Goal: Transaction & Acquisition: Purchase product/service

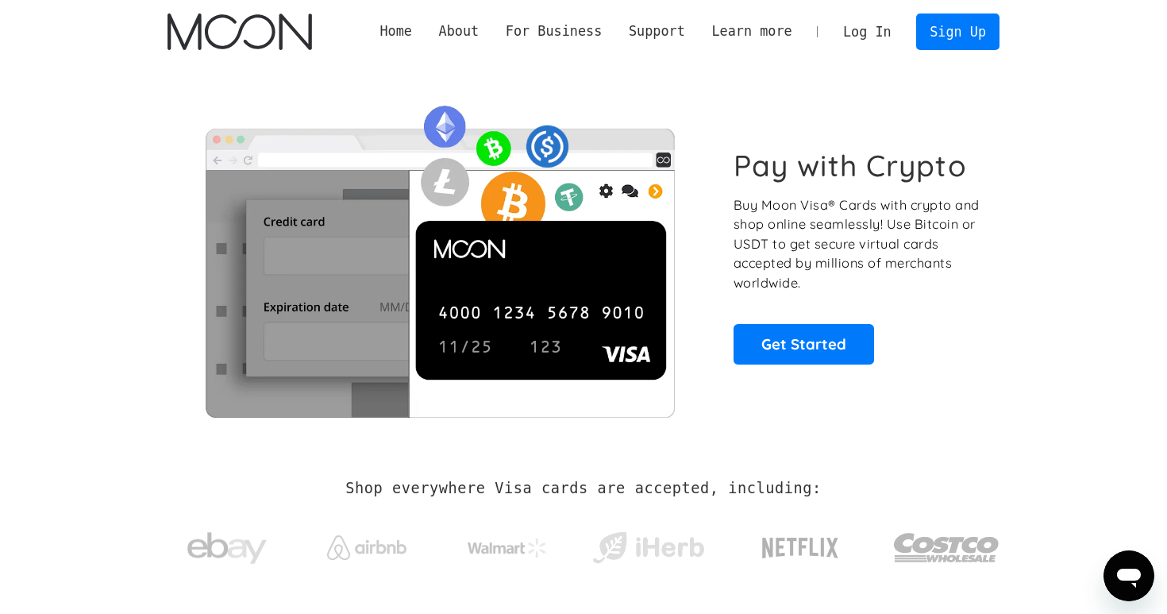
click at [865, 34] on link "Log In" at bounding box center [867, 31] width 75 height 35
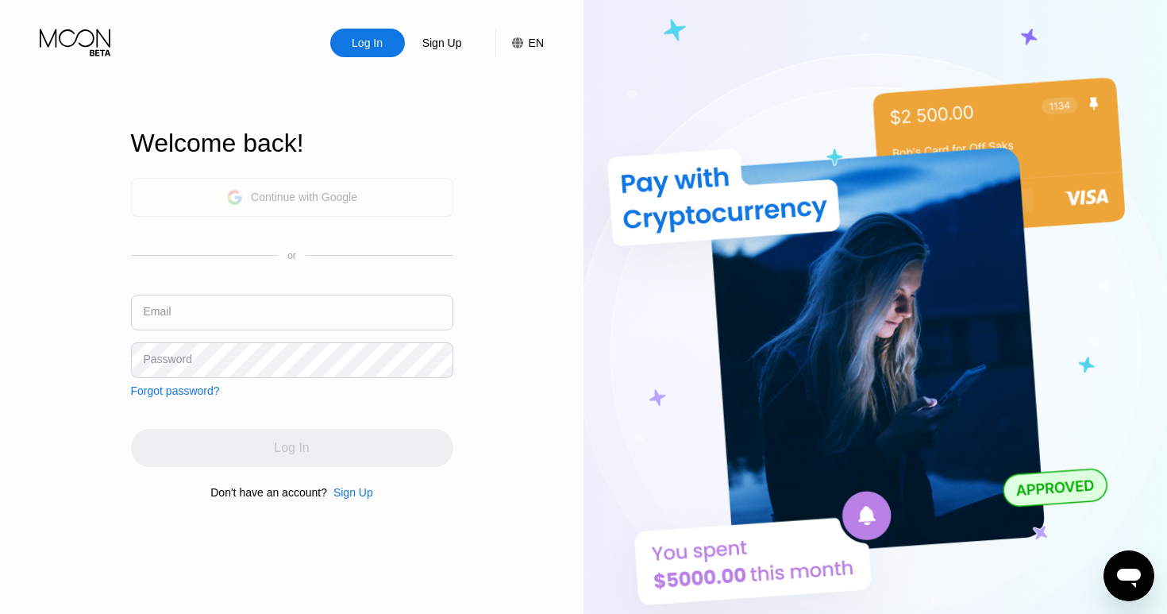
click at [322, 185] on div "Continue with Google" at bounding box center [291, 197] width 131 height 25
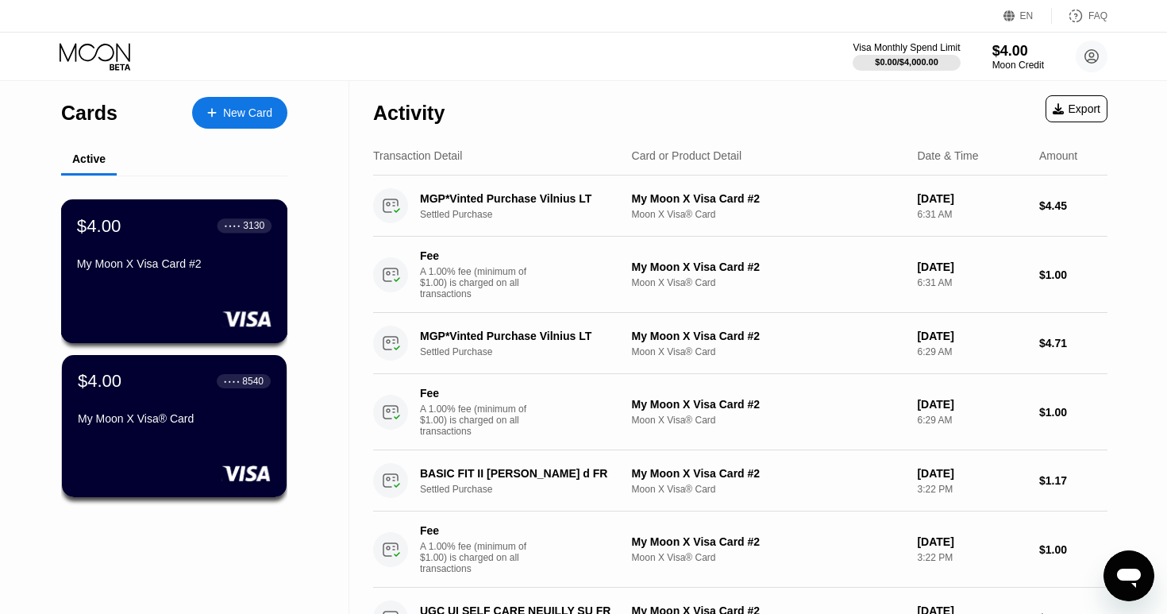
click at [225, 240] on div "$4.00 ● ● ● ● 3130 My Moon X Visa Card #2" at bounding box center [174, 245] width 195 height 61
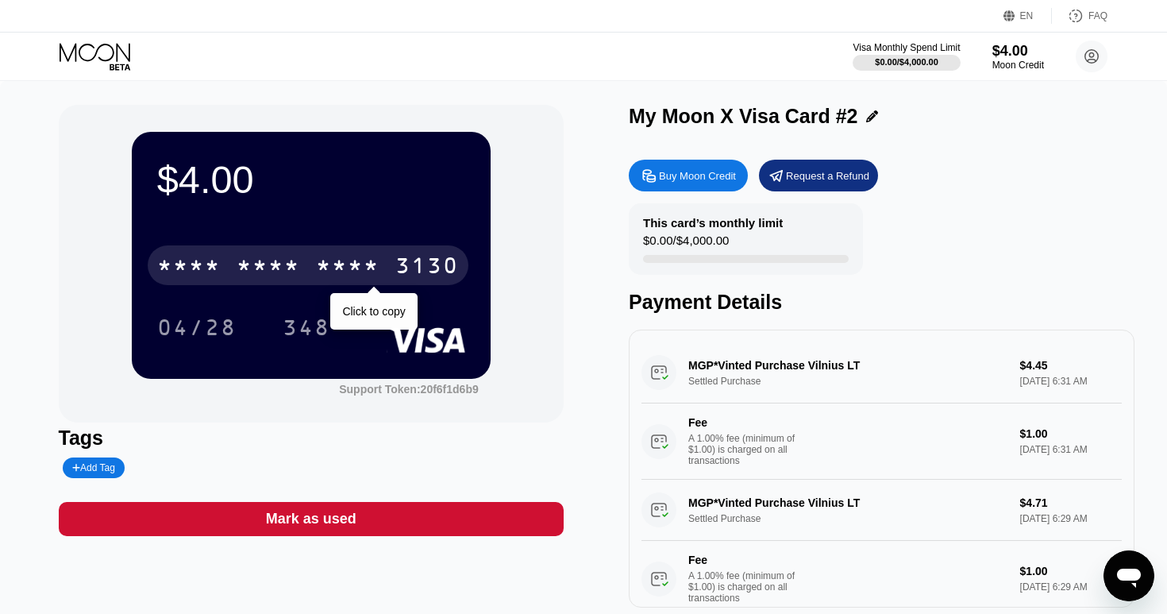
click at [260, 257] on div "* * * *" at bounding box center [269, 267] width 64 height 25
click at [299, 260] on div "6500" at bounding box center [269, 267] width 64 height 25
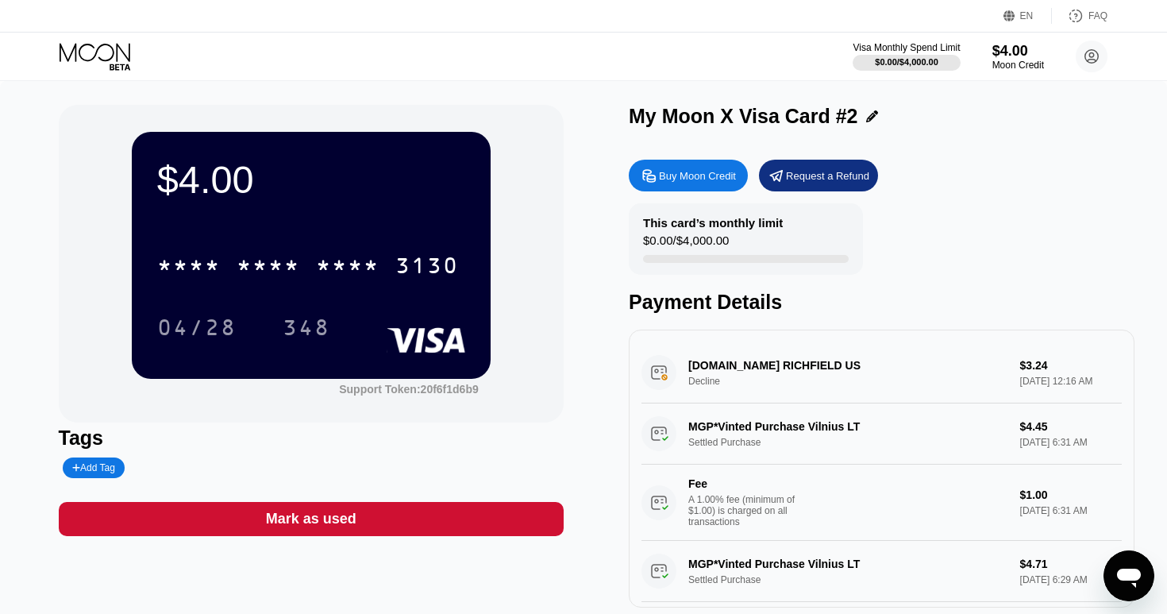
click at [646, 381] on div "[DOMAIN_NAME] RICHFIELD US Decline $3.24 [DATE] 12:16 AM" at bounding box center [882, 372] width 480 height 61
click at [1020, 54] on div "$4.00" at bounding box center [1018, 50] width 53 height 17
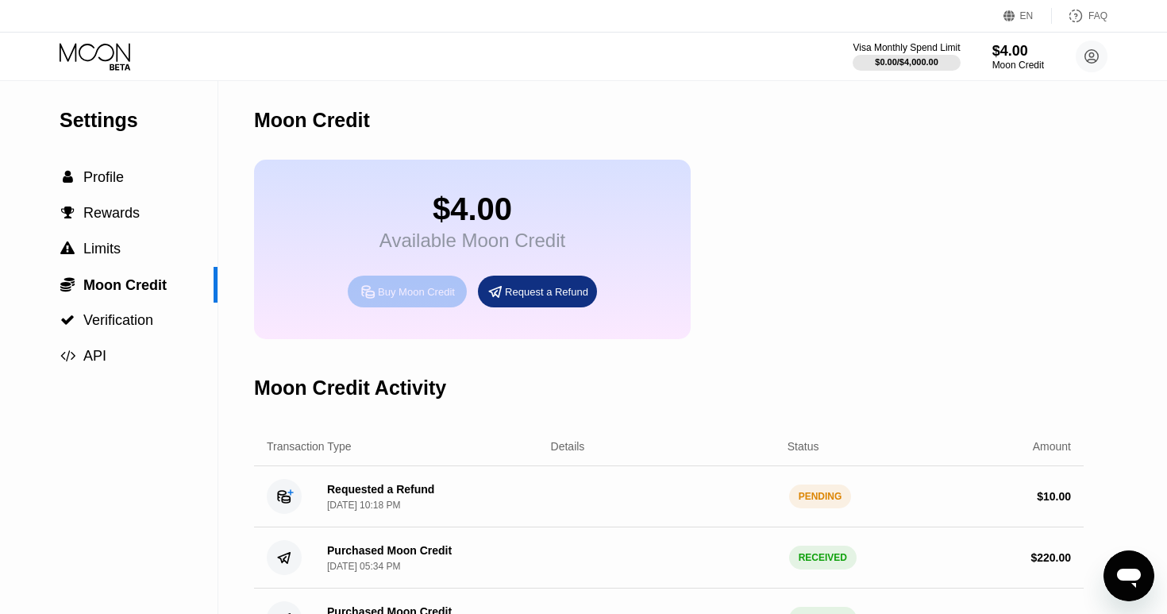
click at [404, 306] on div "Buy Moon Credit" at bounding box center [407, 292] width 119 height 32
type input "0"
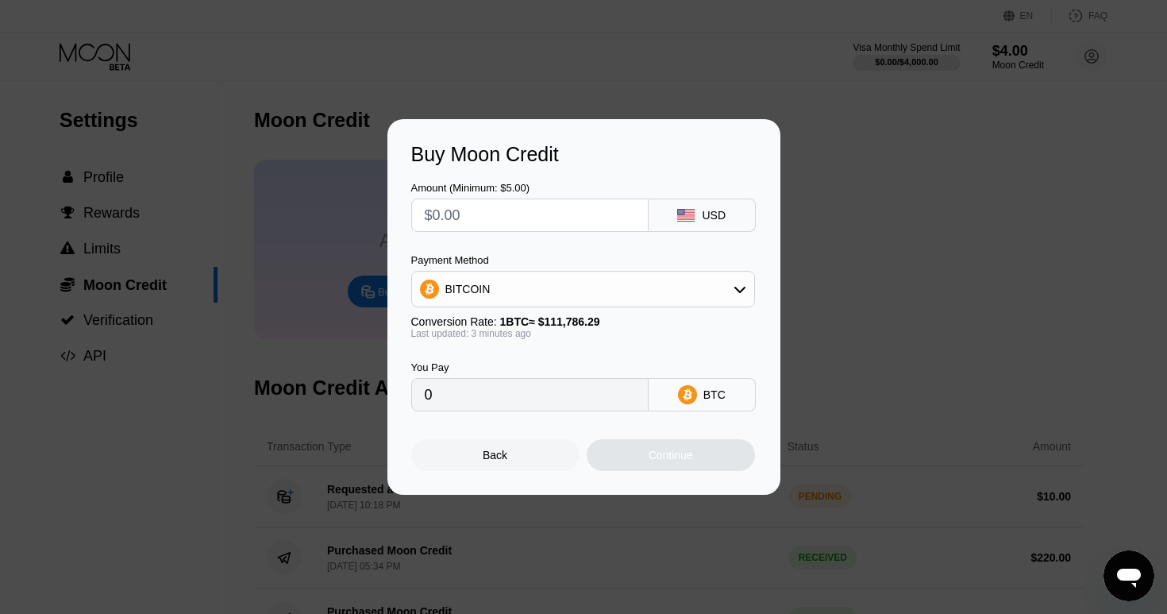
click at [480, 226] on input "text" at bounding box center [530, 215] width 210 height 32
type input "$5"
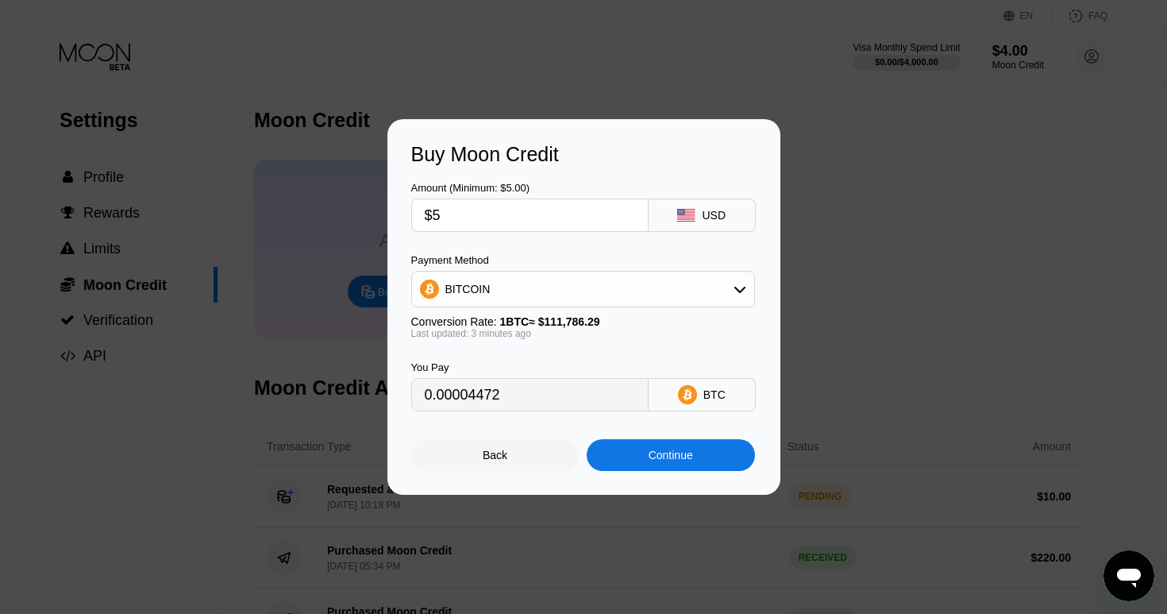
click at [501, 239] on div "Amount (Minimum: $5.00) $5 USD Payment Method BITCOIN Conversion Rate: 1 BTC ≈ …" at bounding box center [583, 288] width 345 height 245
click at [602, 305] on div "BITCOIN" at bounding box center [583, 289] width 344 height 37
click at [598, 297] on div "BITCOIN" at bounding box center [583, 289] width 342 height 32
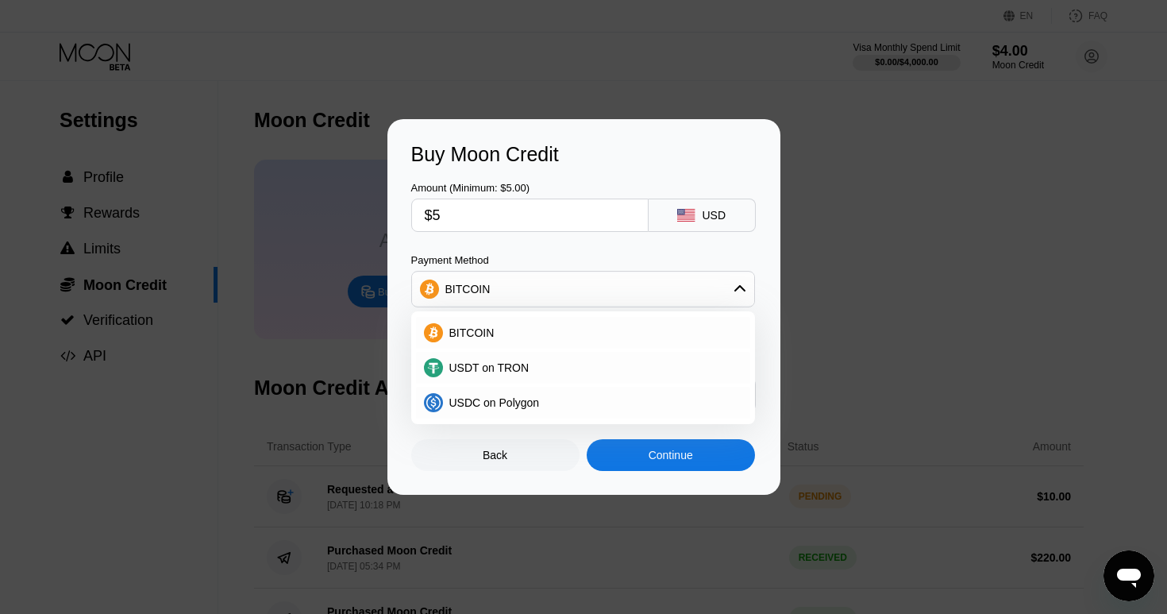
type input "0.00004471"
click at [779, 372] on div "Buy Moon Credit Amount (Minimum: $5.00) $5 USD Payment Method BITCOIN BITCOIN U…" at bounding box center [583, 307] width 393 height 376
click at [836, 382] on div "Buy Moon Credit Amount (Minimum: $5.00) $5 USD Payment Method BITCOIN BITCOIN U…" at bounding box center [583, 307] width 1167 height 376
click at [510, 445] on div "Back" at bounding box center [495, 455] width 168 height 32
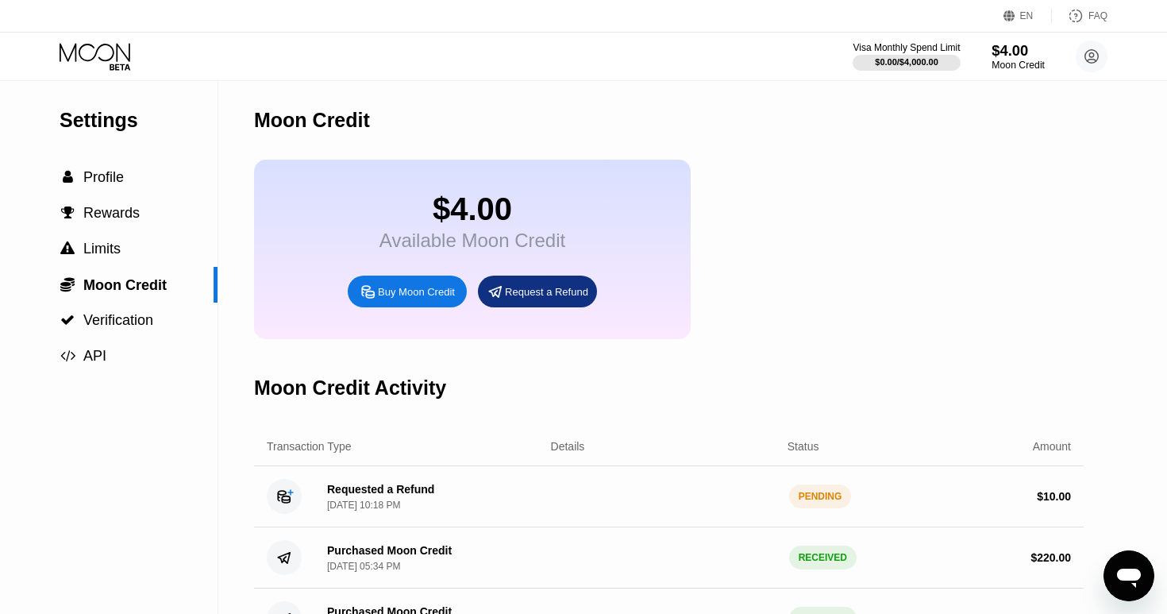
click at [1010, 54] on div "$4.00" at bounding box center [1018, 50] width 53 height 17
click at [397, 302] on div "Buy Moon Credit" at bounding box center [407, 292] width 119 height 32
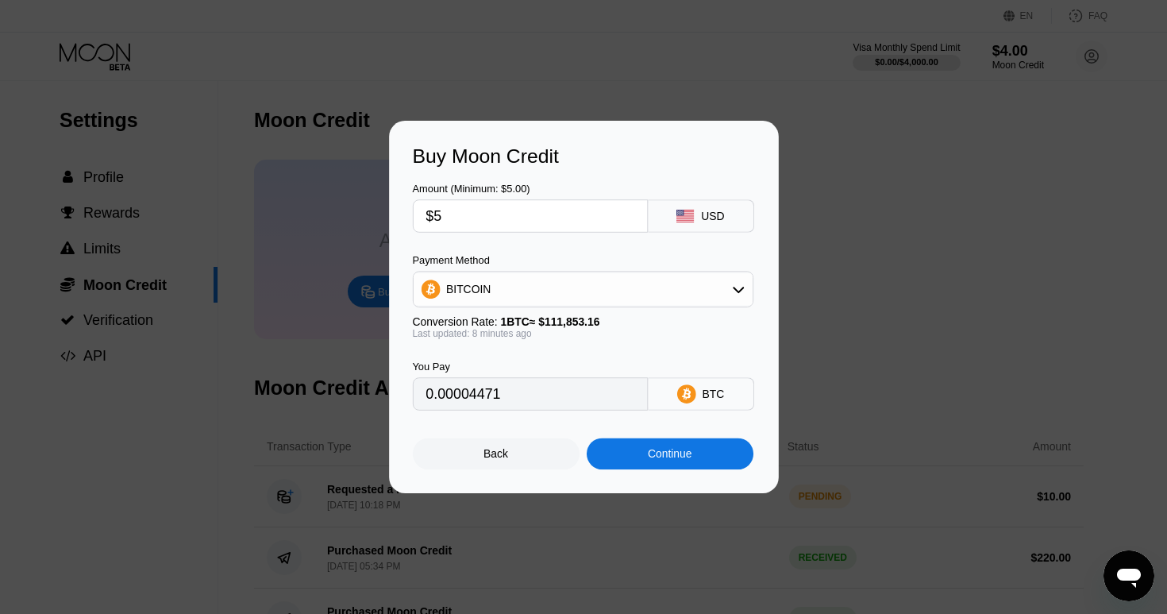
type input "0.00004474"
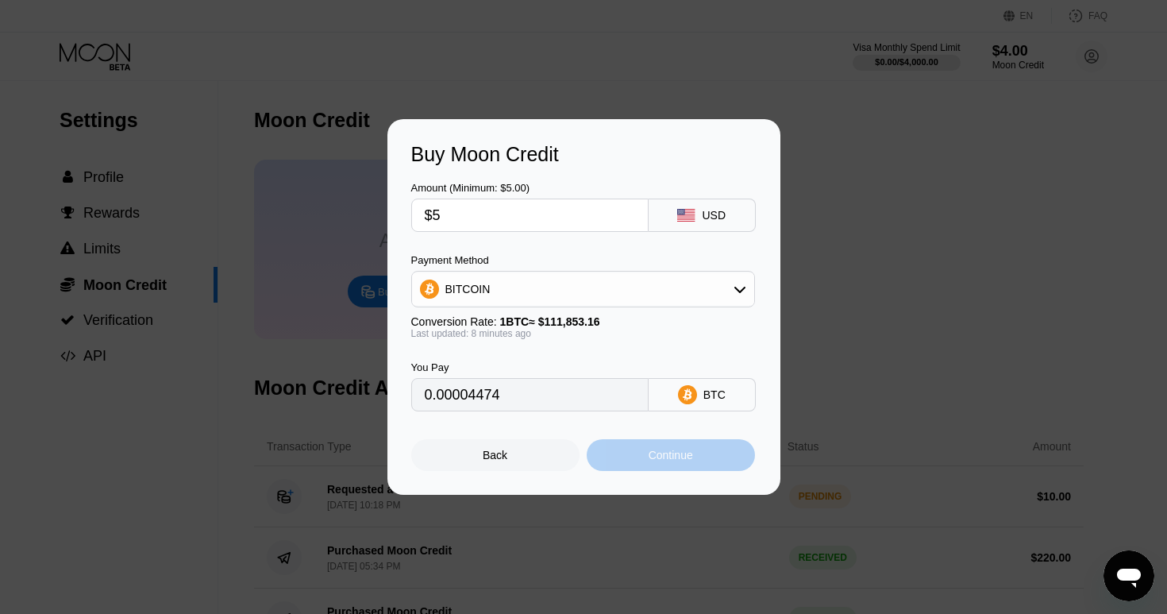
click at [687, 455] on div "Continue" at bounding box center [671, 455] width 44 height 13
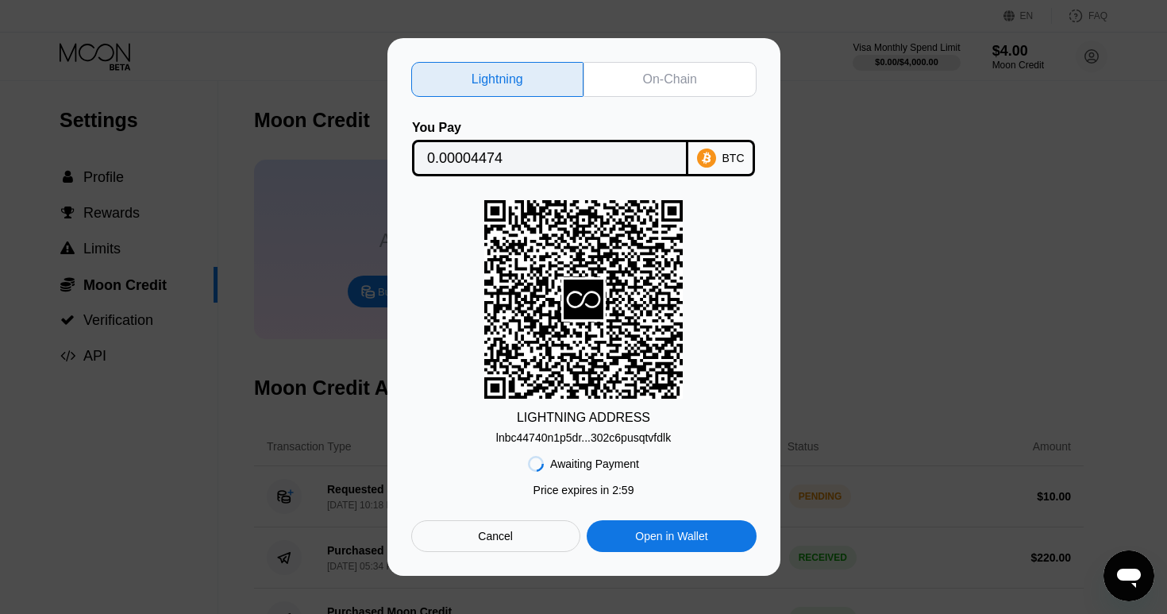
click at [631, 435] on div "lnbc44740n1p5dr...302c6pusqtvfdlk" at bounding box center [583, 437] width 175 height 13
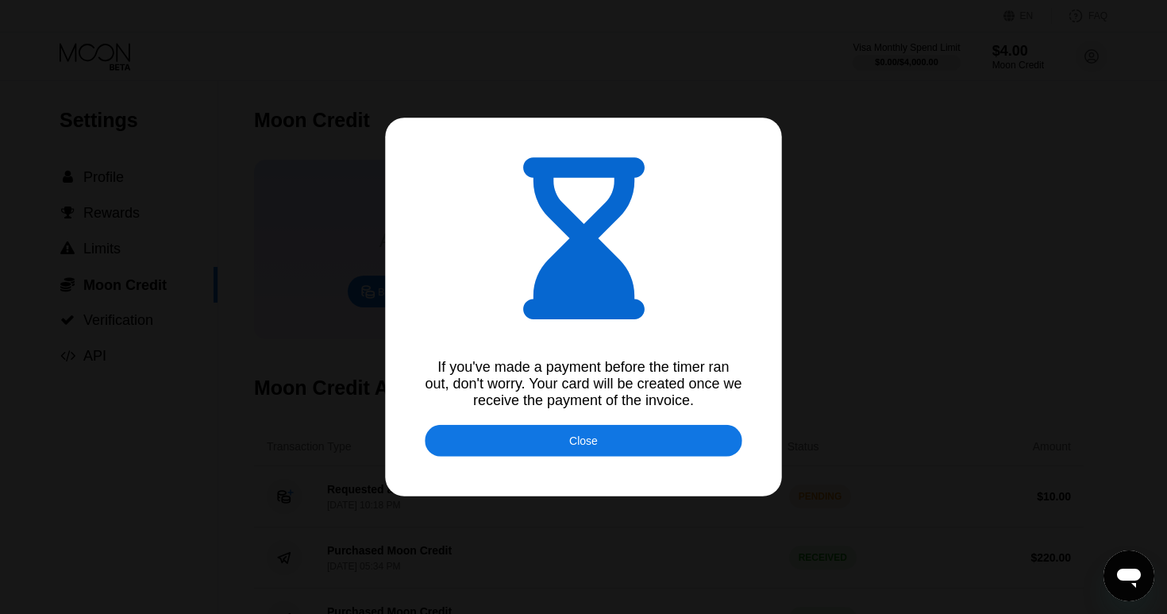
type input "0.00004476"
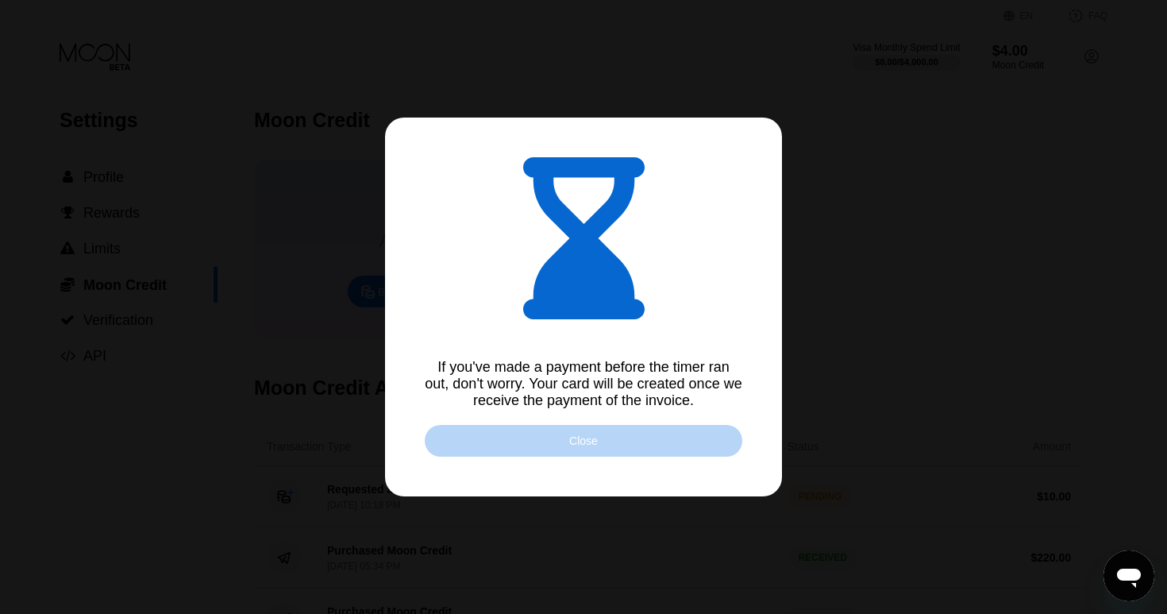
click at [631, 435] on div "Close" at bounding box center [584, 441] width 318 height 32
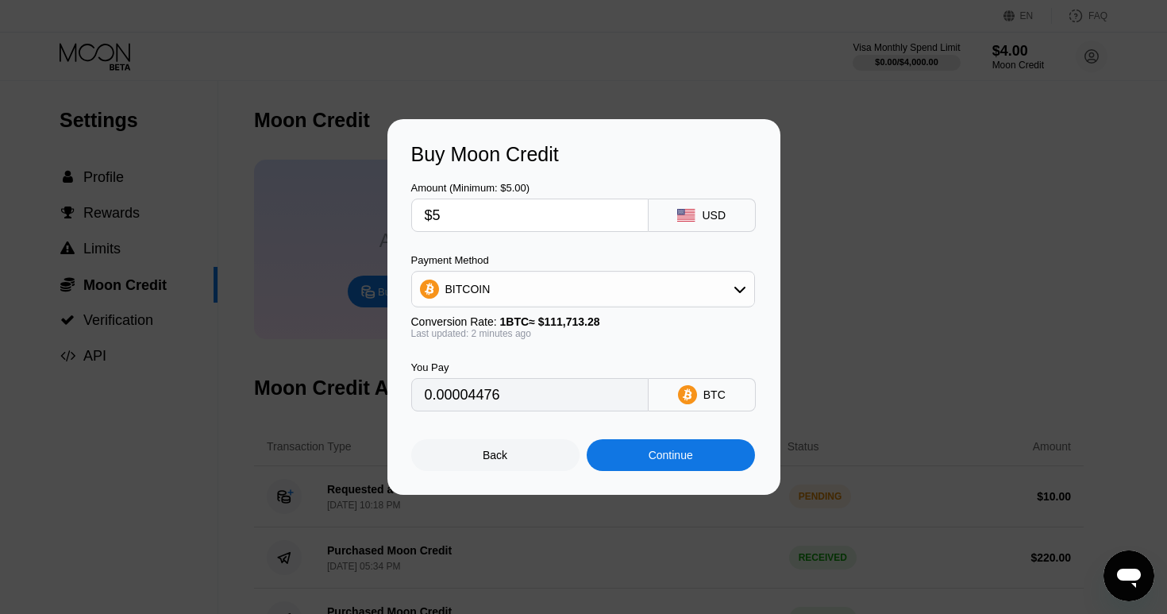
click at [514, 452] on div "Back" at bounding box center [495, 455] width 168 height 32
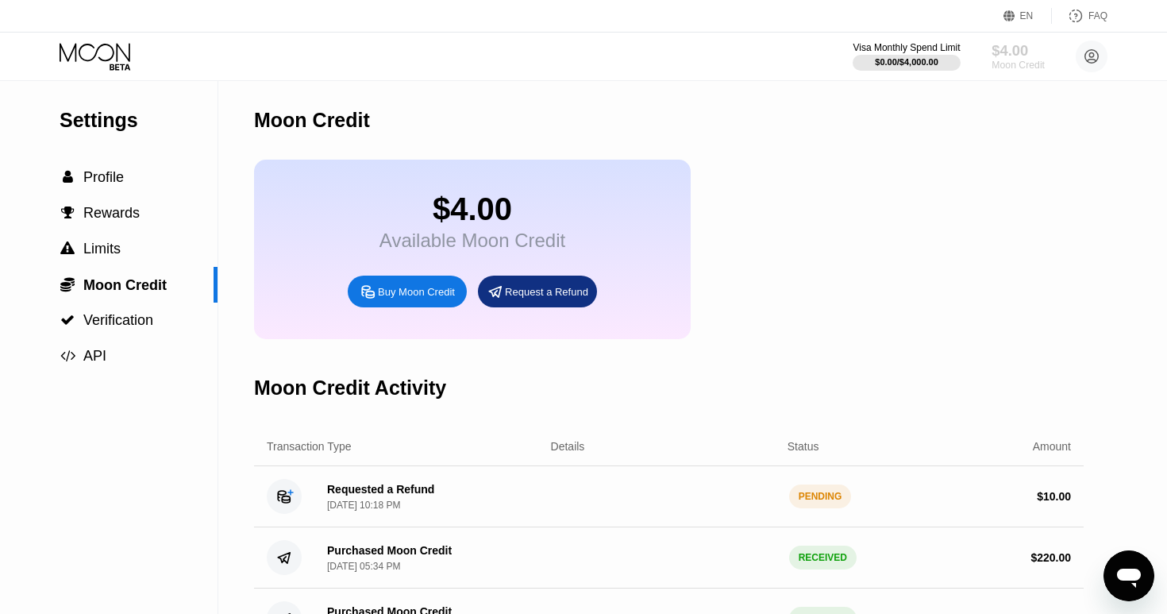
click at [1011, 48] on div "$4.00" at bounding box center [1018, 50] width 53 height 17
click at [528, 299] on div "Request a Refund" at bounding box center [546, 291] width 83 height 13
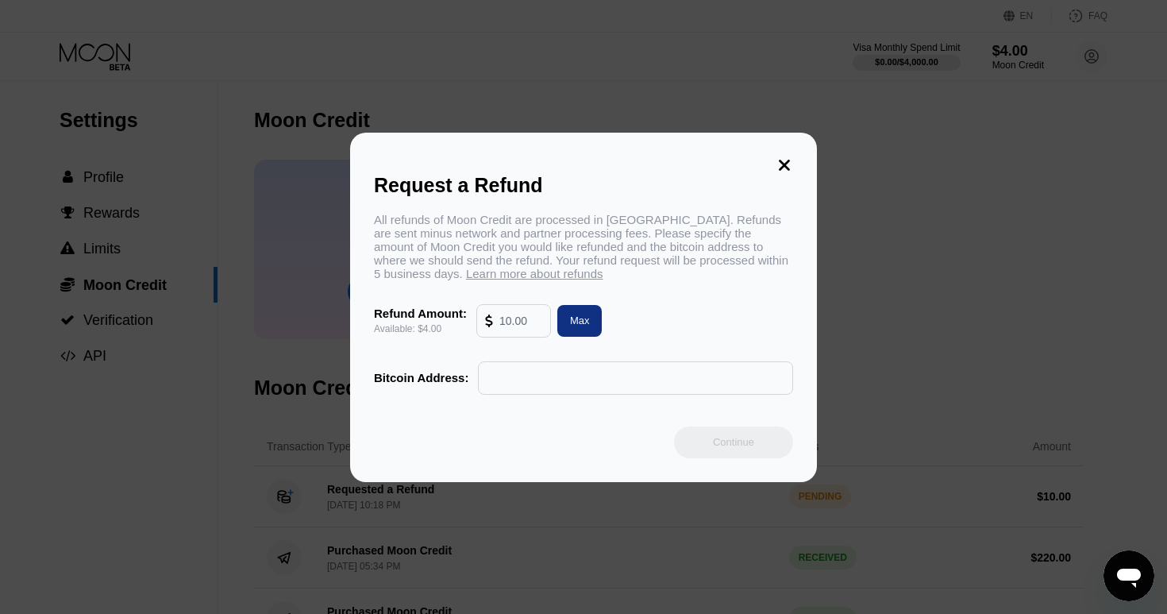
click at [788, 152] on div "Request a Refund All refunds of Moon Credit are processed in [GEOGRAPHIC_DATA].…" at bounding box center [583, 307] width 467 height 349
click at [780, 163] on icon at bounding box center [784, 164] width 17 height 17
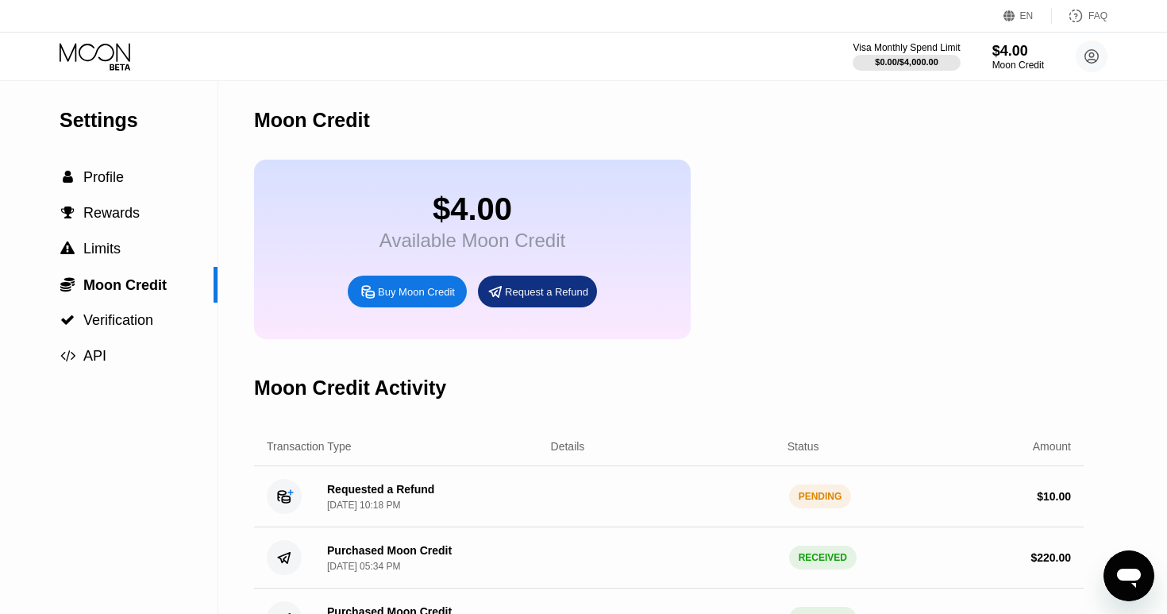
click at [411, 296] on div "Buy Moon Credit" at bounding box center [416, 291] width 77 height 13
type input "0.00004476"
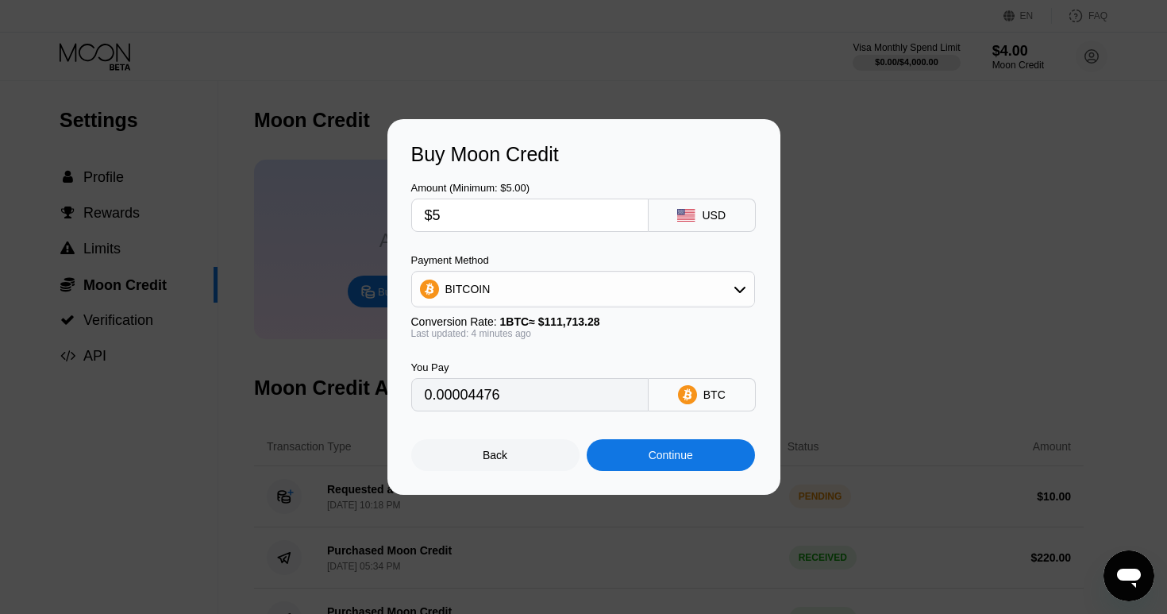
click at [533, 268] on div "Payment Method BITCOIN" at bounding box center [583, 280] width 344 height 53
click at [538, 287] on div "BITCOIN" at bounding box center [583, 289] width 342 height 32
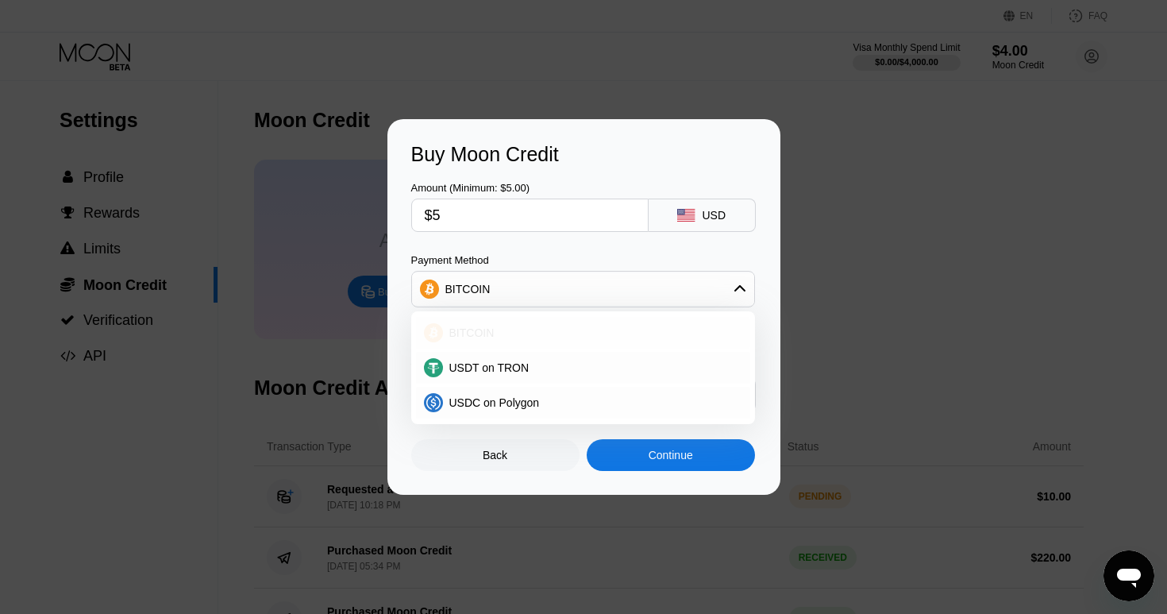
click at [500, 338] on div "BITCOIN" at bounding box center [592, 332] width 299 height 13
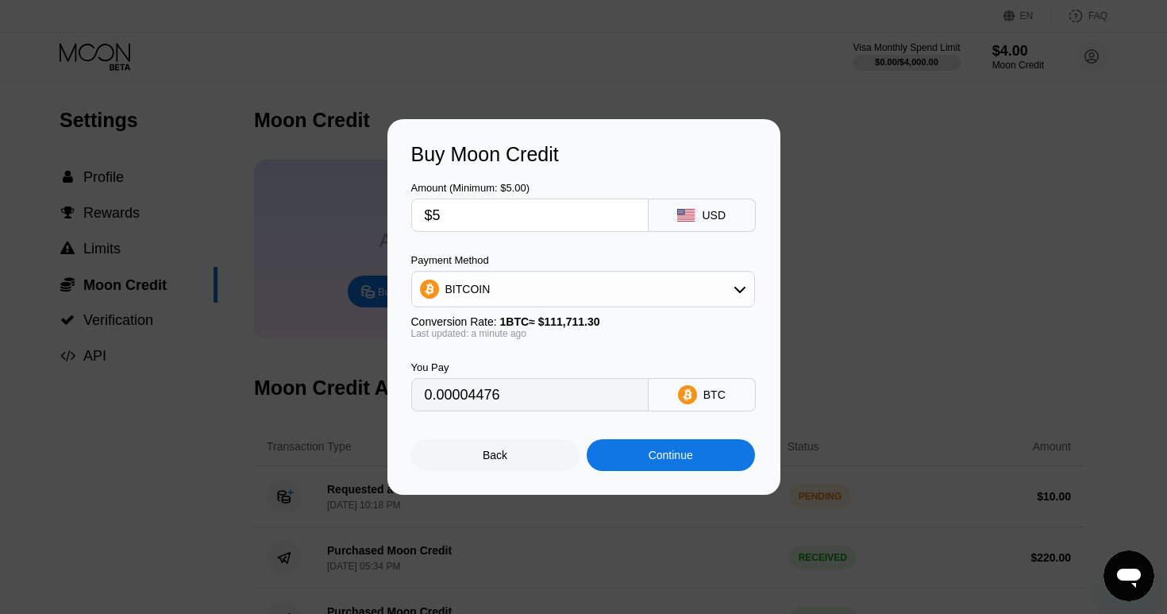
click at [615, 453] on div "Continue" at bounding box center [671, 455] width 168 height 32
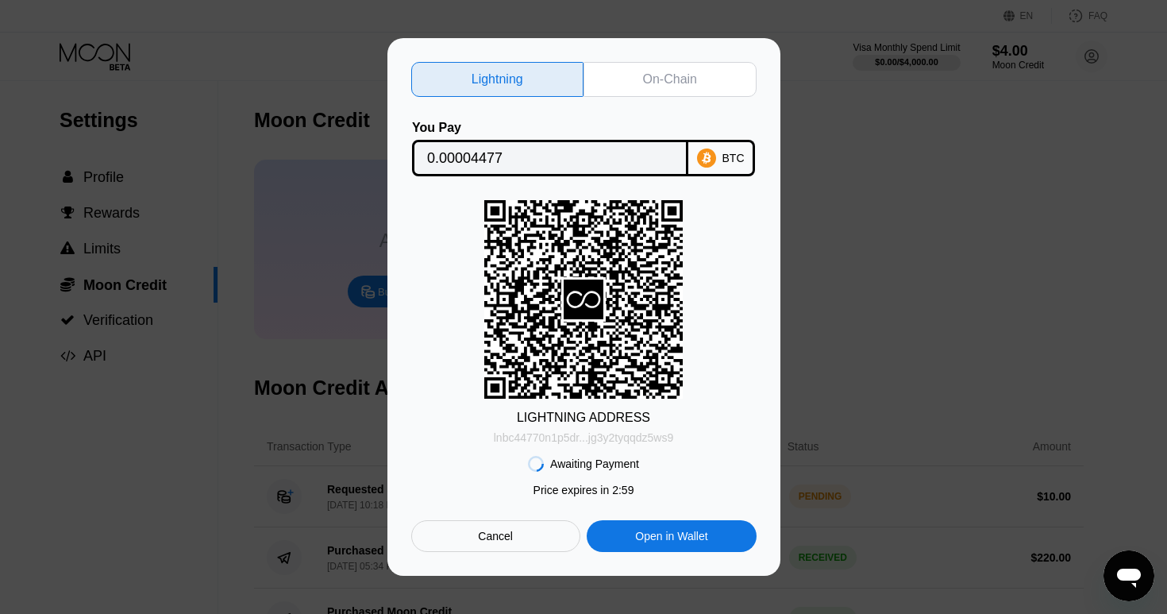
click at [602, 441] on div "lnbc44770n1p5dr...jg3y2tyqqdz5ws9" at bounding box center [584, 437] width 180 height 13
click at [676, 542] on div "Open in Wallet" at bounding box center [671, 536] width 72 height 14
click at [707, 144] on div "BTC" at bounding box center [721, 158] width 67 height 37
click at [463, 549] on div "Cancel" at bounding box center [495, 536] width 169 height 32
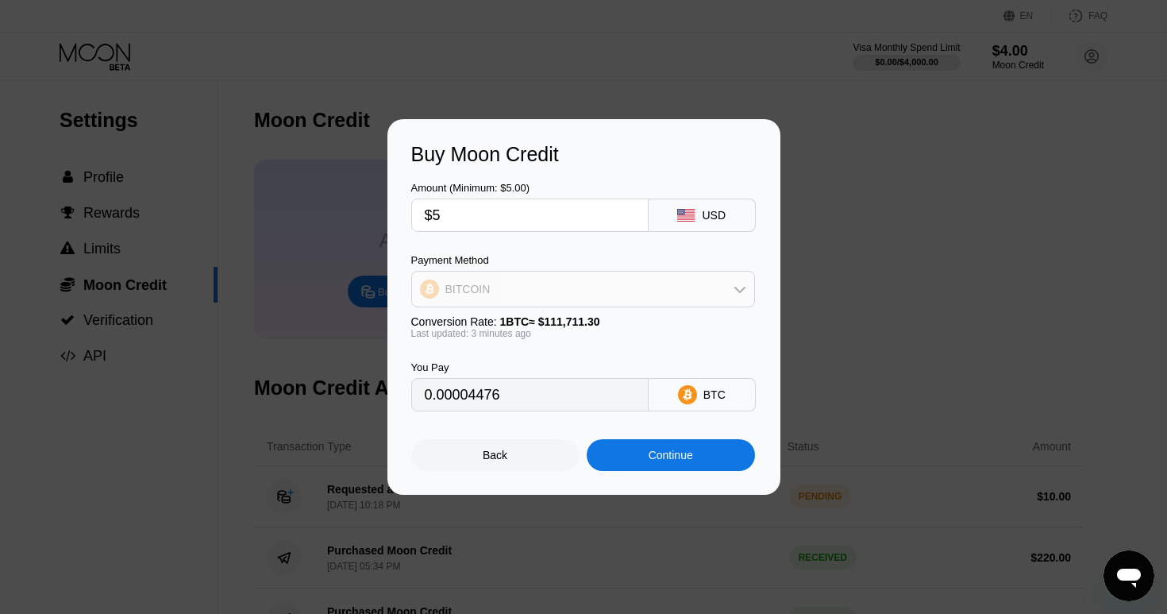
click at [582, 291] on div "BITCOIN" at bounding box center [583, 289] width 342 height 32
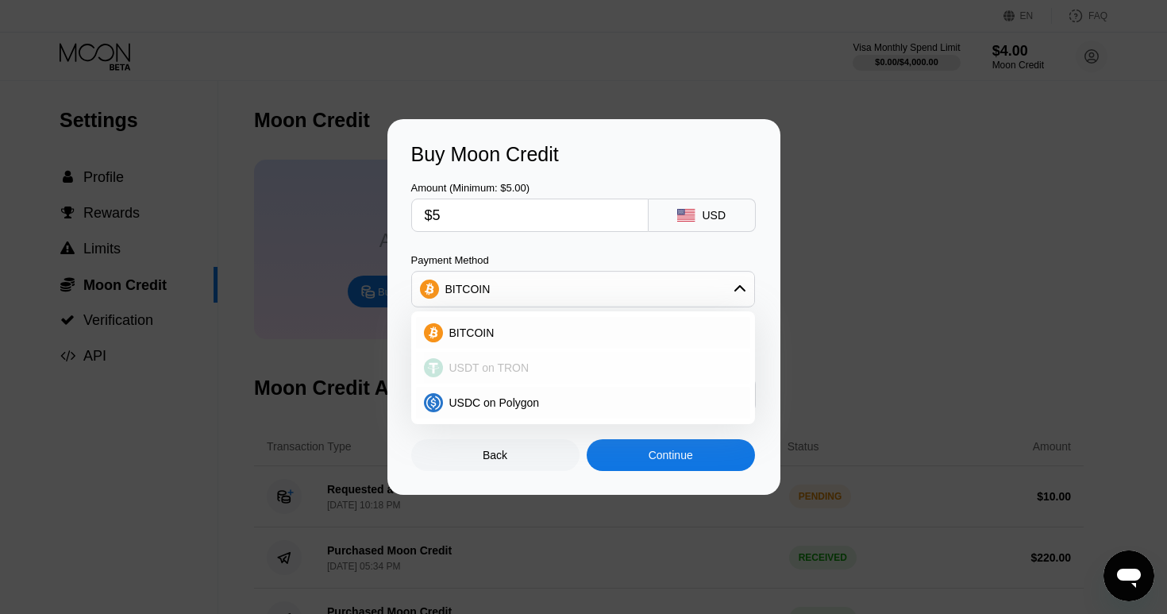
click at [569, 365] on div "USDT on TRON" at bounding box center [592, 367] width 299 height 13
type input "5.05"
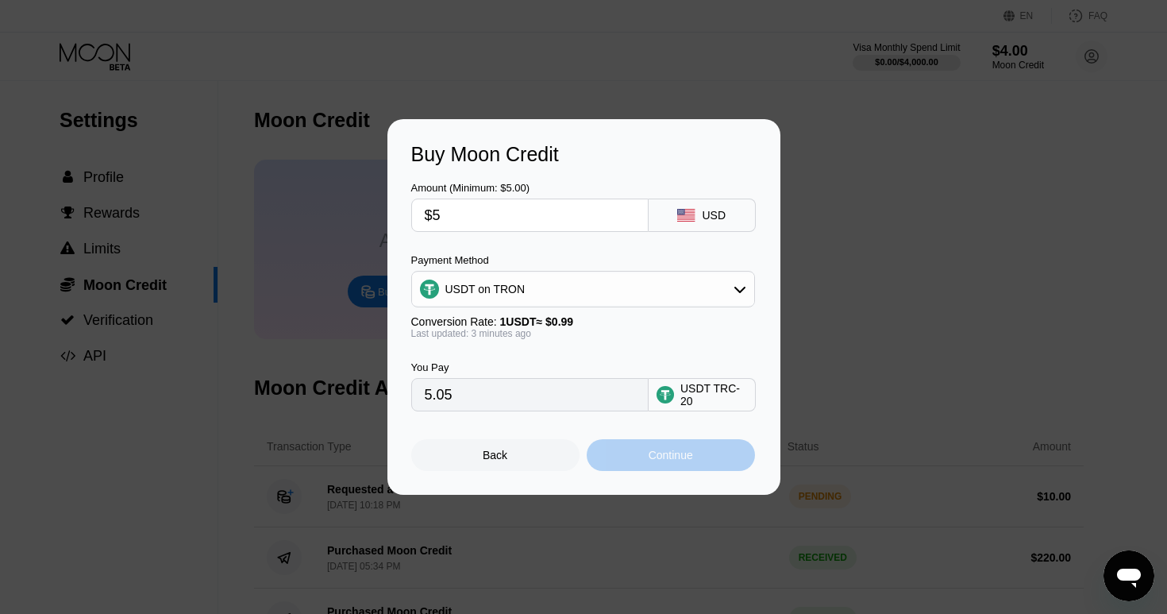
click at [634, 460] on div "Continue" at bounding box center [671, 455] width 168 height 32
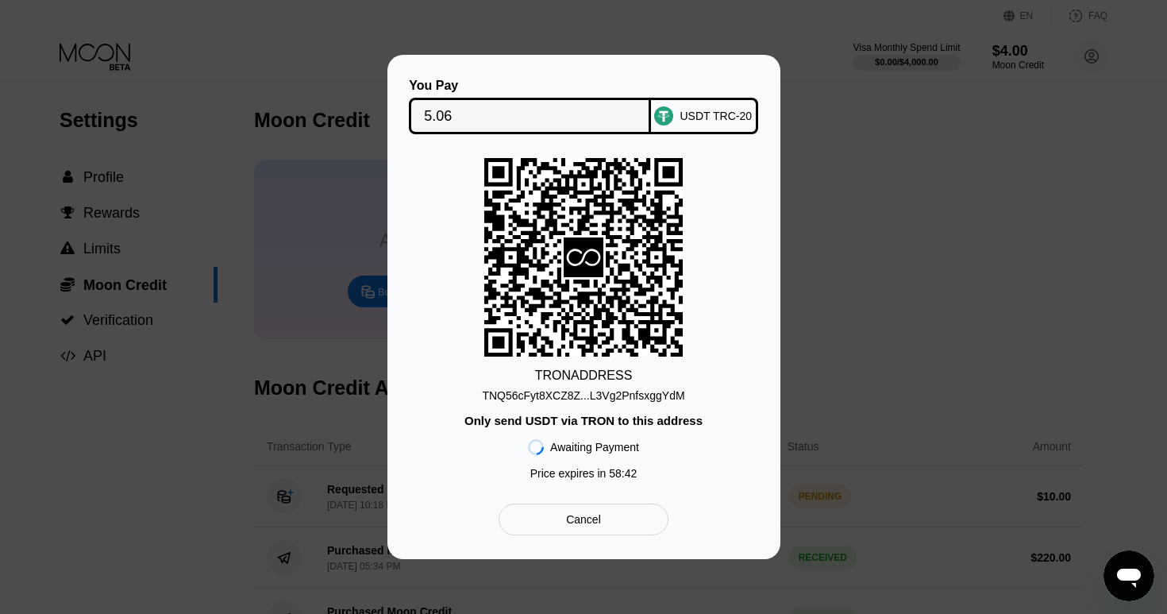
click at [684, 396] on div "TNQ56cFyt8XCZ8Z...L3Vg2PnfsxggYdM" at bounding box center [583, 395] width 202 height 13
